Goal: Check status: Check status

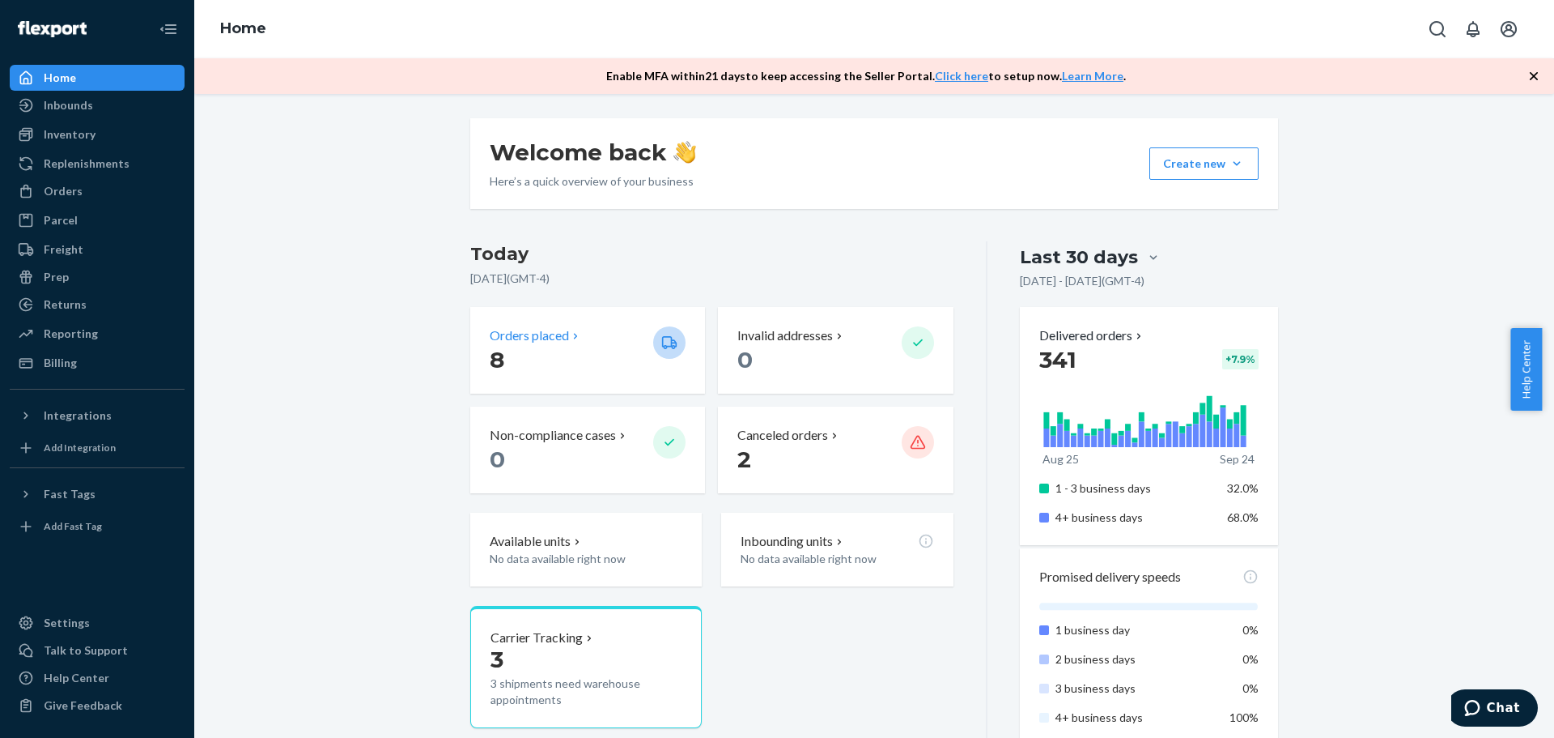
click at [561, 343] on p "Orders placed" at bounding box center [529, 335] width 79 height 19
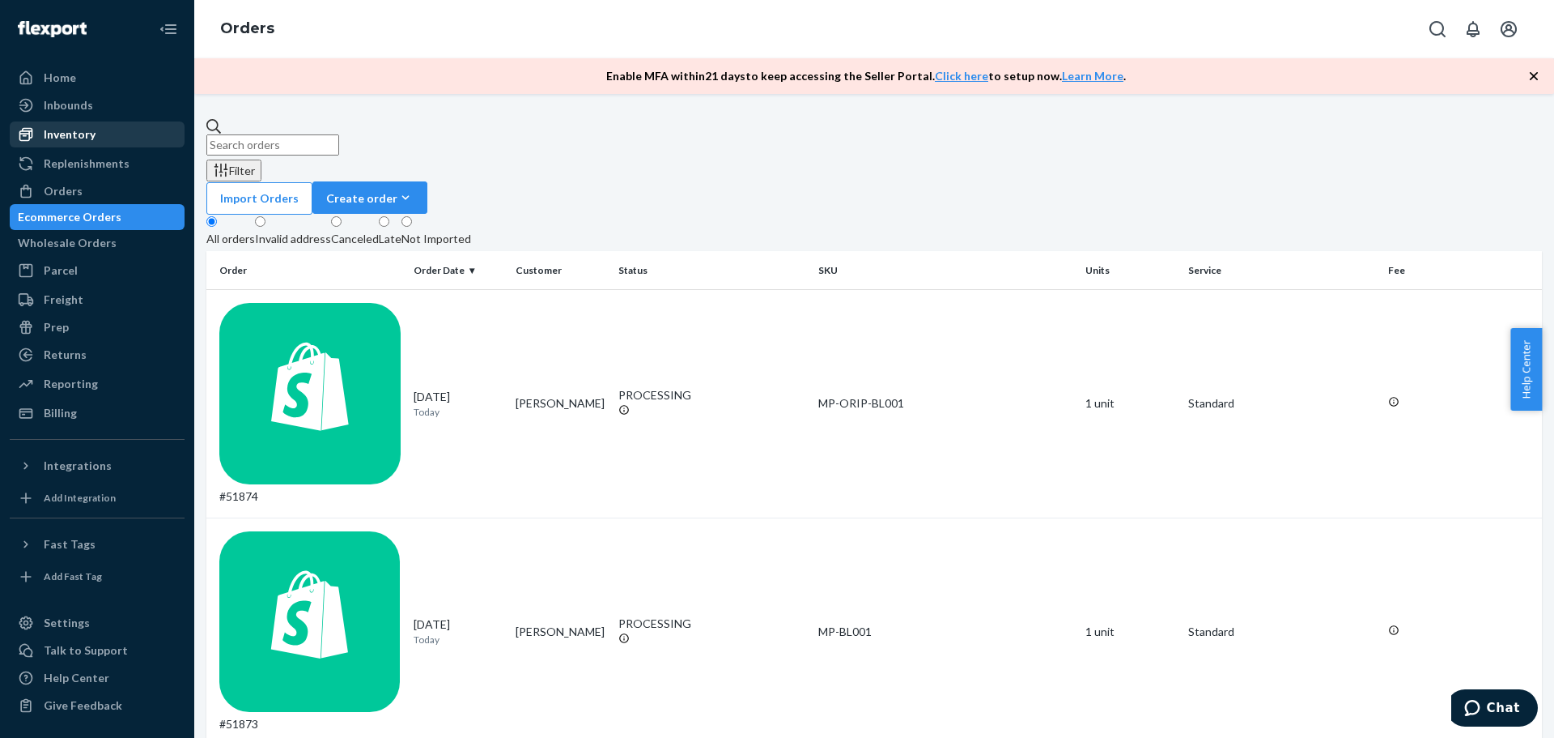
click at [91, 130] on div "Inventory" at bounding box center [70, 134] width 52 height 16
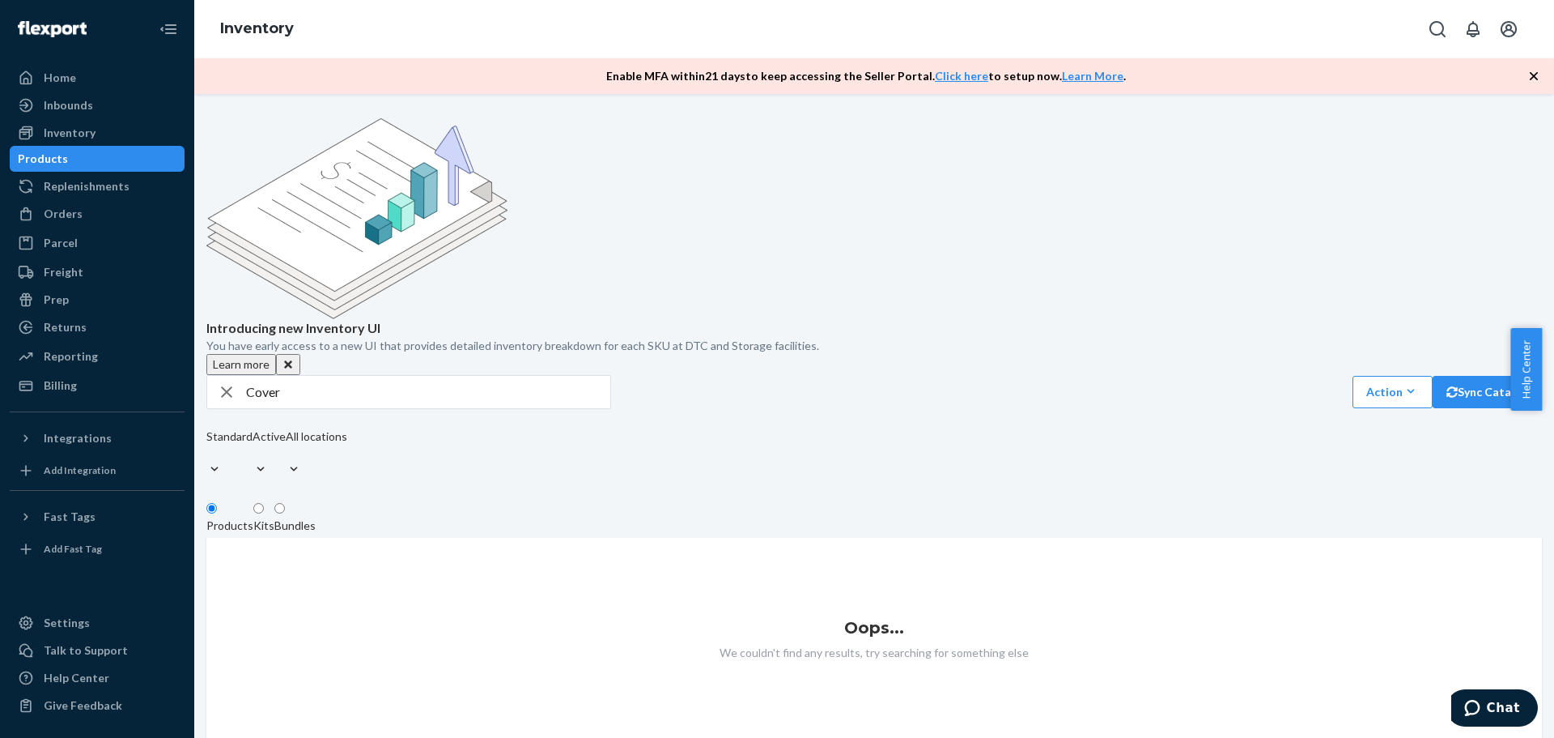
click at [304, 376] on input "Cover" at bounding box center [428, 392] width 364 height 32
drag, startPoint x: 306, startPoint y: 279, endPoint x: 159, endPoint y: 250, distance: 150.1
click at [159, 250] on div "Home Inbounds Shipping Plans Problems Inventory Products Replenishments Orders …" at bounding box center [777, 369] width 1554 height 738
click at [356, 376] on input "Modualr" at bounding box center [428, 392] width 364 height 32
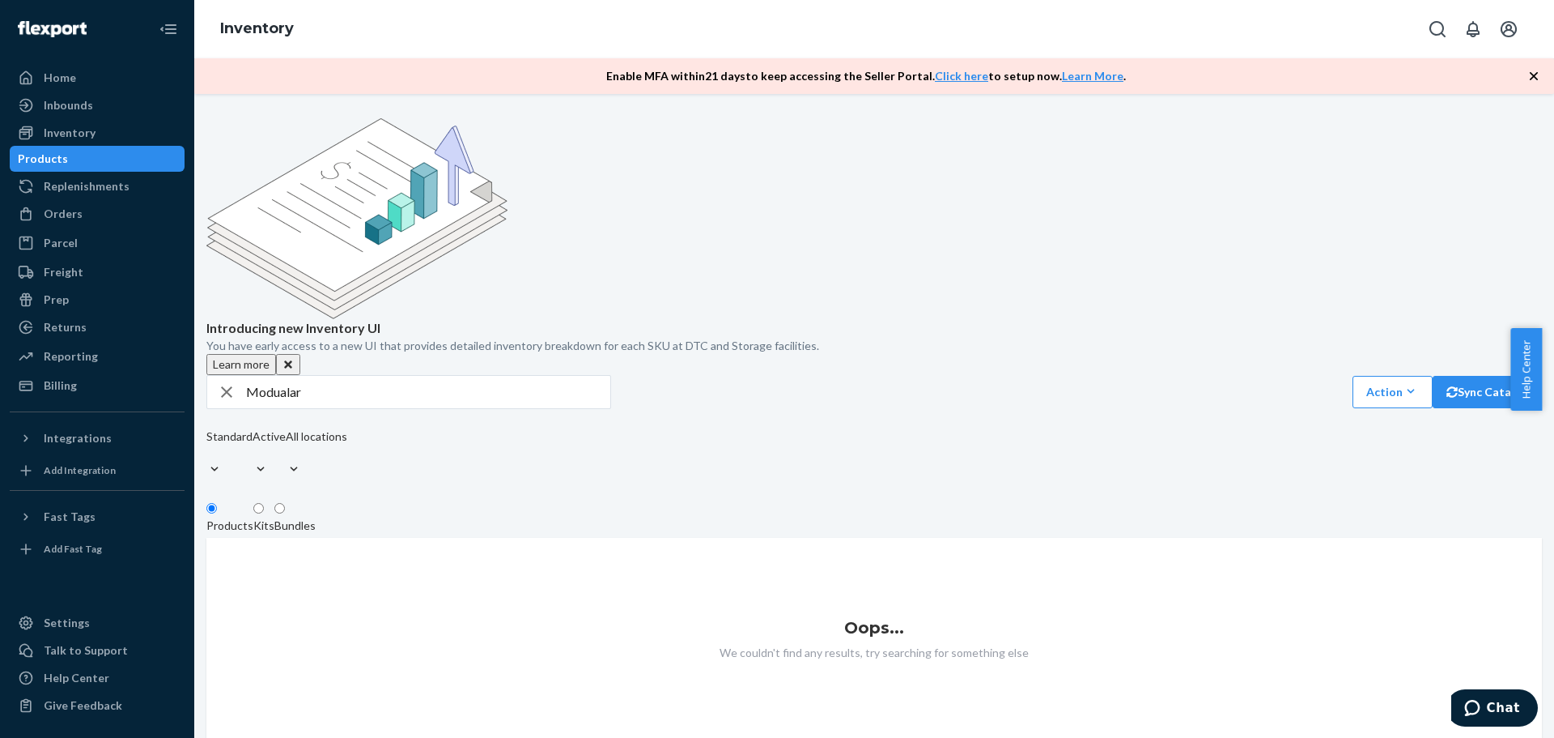
click at [359, 376] on input "Modualar" at bounding box center [428, 392] width 364 height 32
type input "Modular"
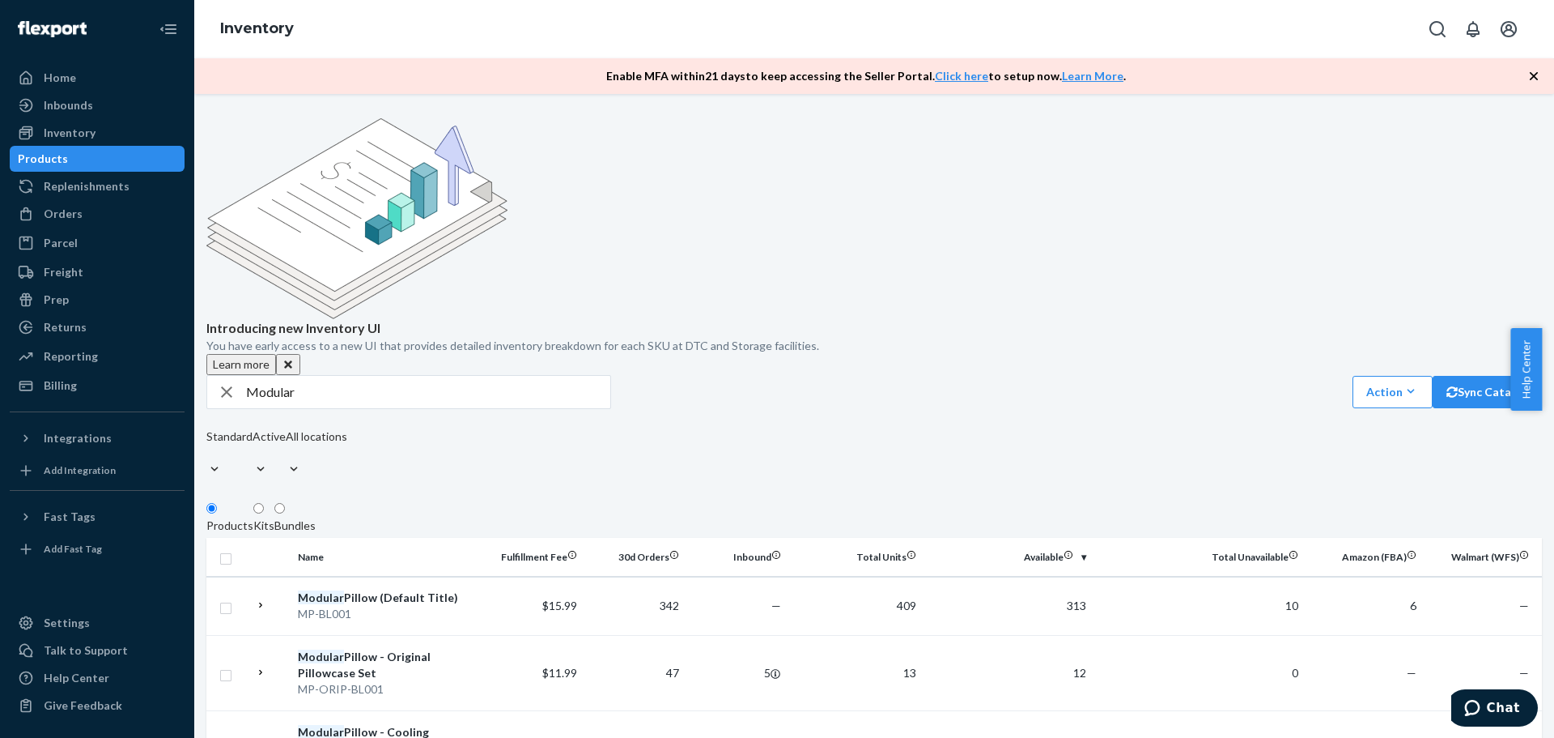
click at [236, 376] on icon "button" at bounding box center [226, 392] width 19 height 32
